Goal: Information Seeking & Learning: Understand process/instructions

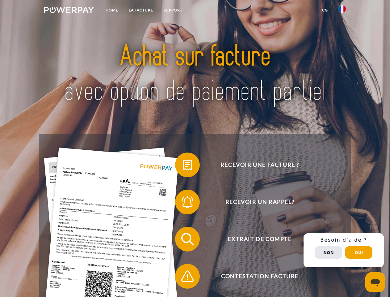
click at [69, 11] on img at bounding box center [69, 10] width 50 height 6
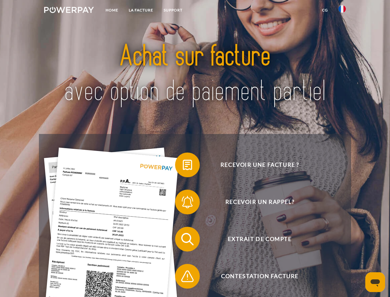
click at [342, 11] on img at bounding box center [342, 8] width 7 height 7
click at [325, 10] on link "CG" at bounding box center [325, 10] width 16 height 11
click at [183, 166] on span at bounding box center [178, 164] width 31 height 31
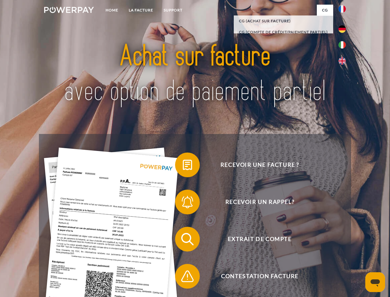
click at [183, 203] on span at bounding box center [178, 201] width 31 height 31
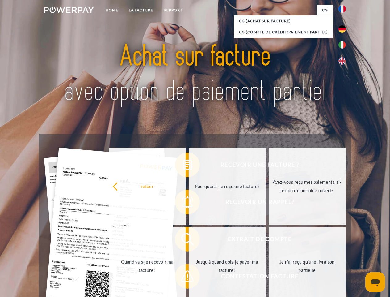
click at [189, 240] on link "Jusqu'à quand dois-je payer ma facture?" at bounding box center [227, 265] width 77 height 77
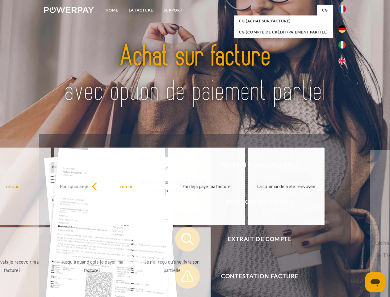
click at [183, 277] on span at bounding box center [178, 275] width 31 height 31
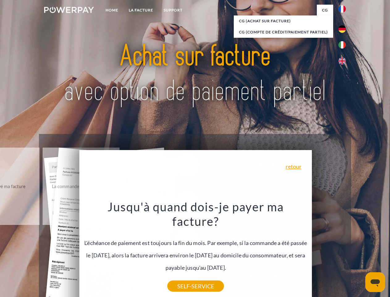
click at [344, 250] on div "Recevoir une facture ? Recevoir un rappel? Extrait de compte retour" at bounding box center [195, 257] width 312 height 247
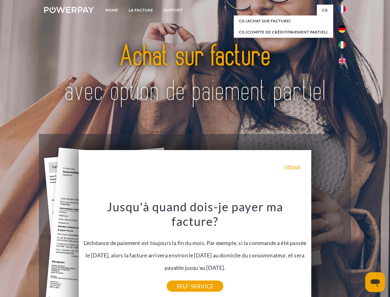
click at [329, 251] on span "Extrait de compte" at bounding box center [259, 238] width 151 height 25
click at [359, 252] on header "Home LA FACTURE Support" at bounding box center [195, 213] width 390 height 427
